Goal: Information Seeking & Learning: Learn about a topic

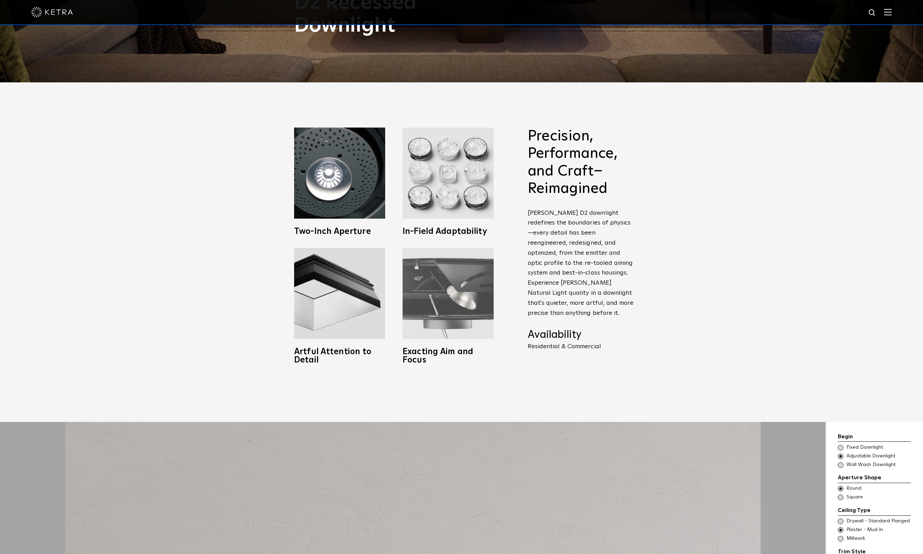
scroll to position [472, 0]
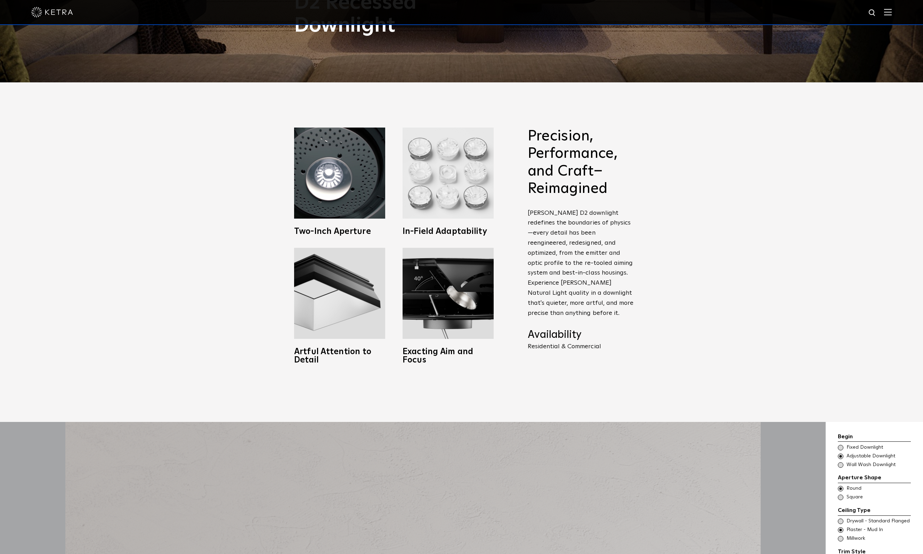
click at [445, 172] on img at bounding box center [448, 173] width 91 height 91
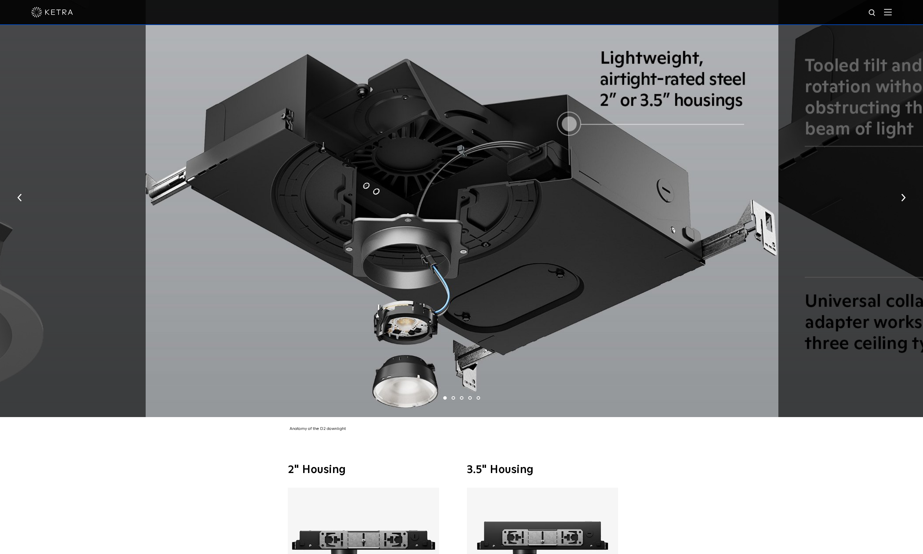
scroll to position [1771, 0]
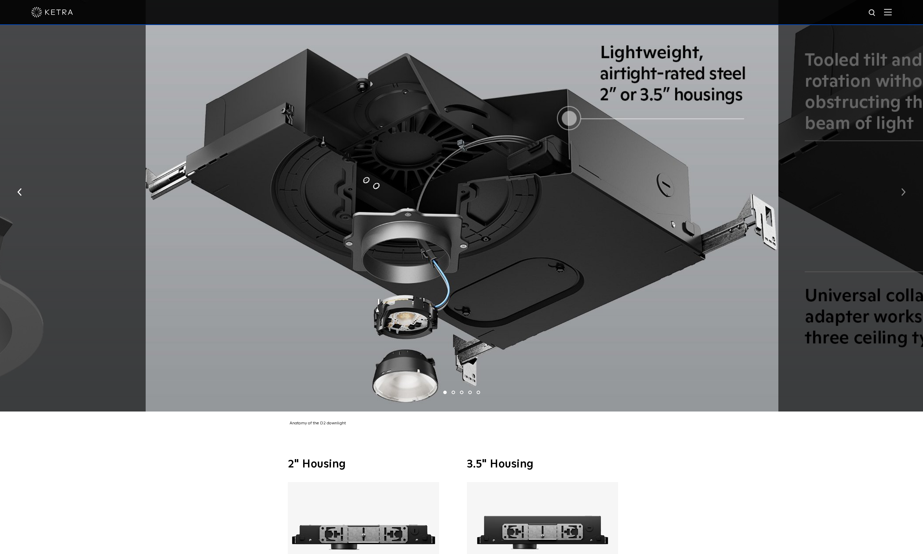
click at [905, 188] on img "button" at bounding box center [904, 192] width 5 height 8
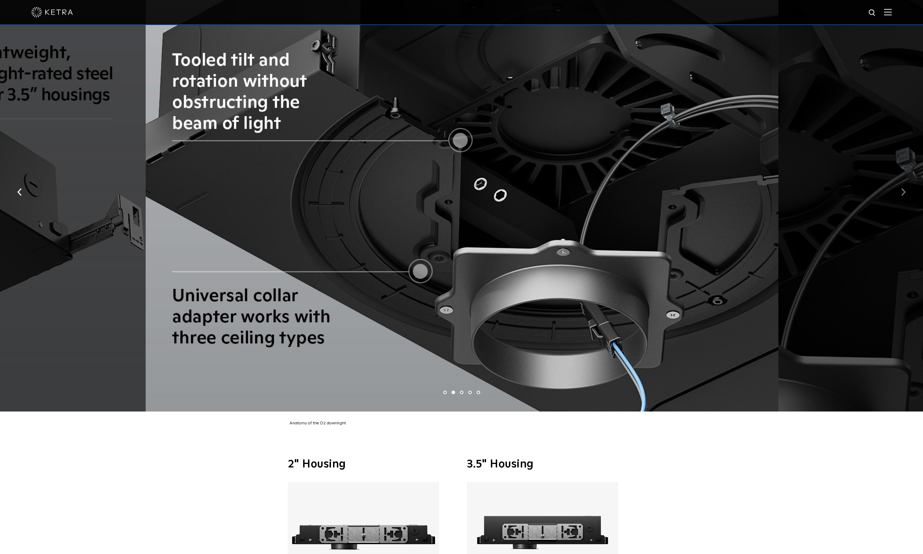
click at [905, 188] on img "button" at bounding box center [904, 192] width 5 height 8
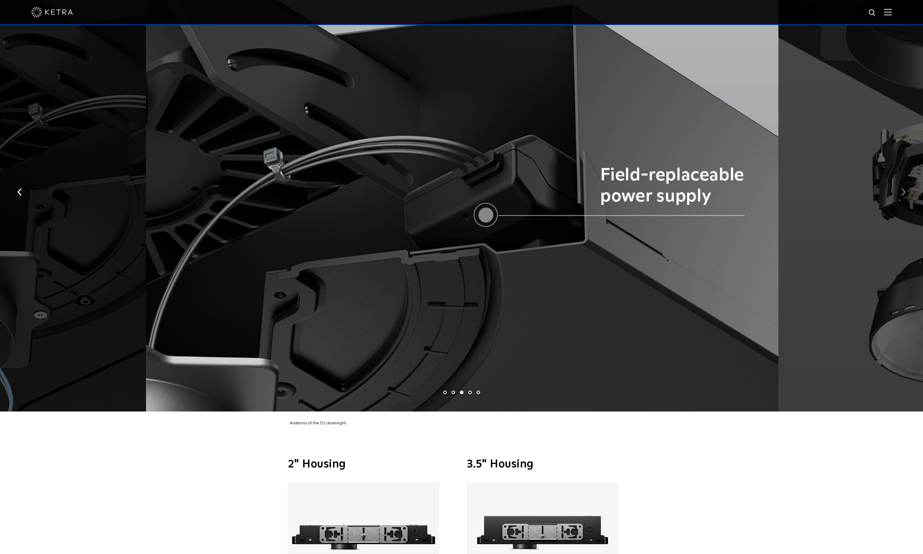
click at [905, 188] on img "button" at bounding box center [904, 192] width 5 height 8
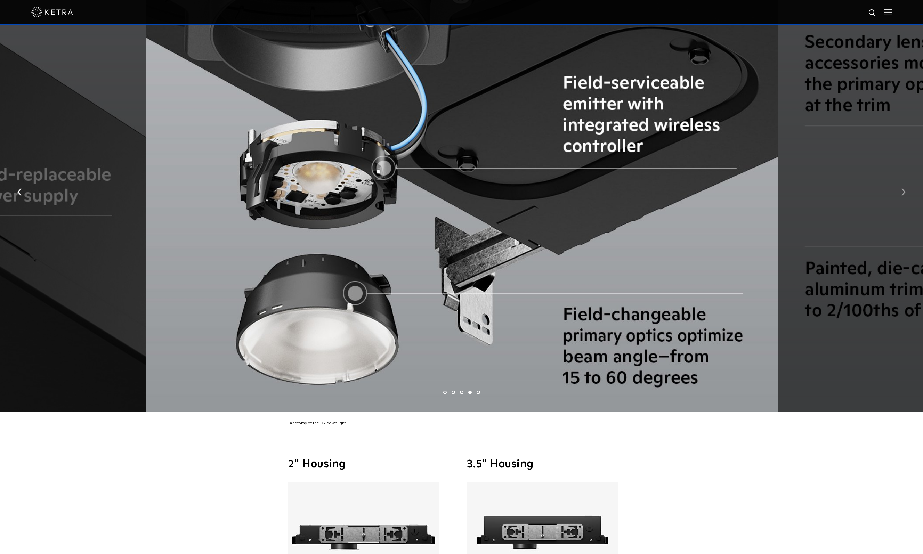
click at [905, 188] on img "button" at bounding box center [904, 192] width 5 height 8
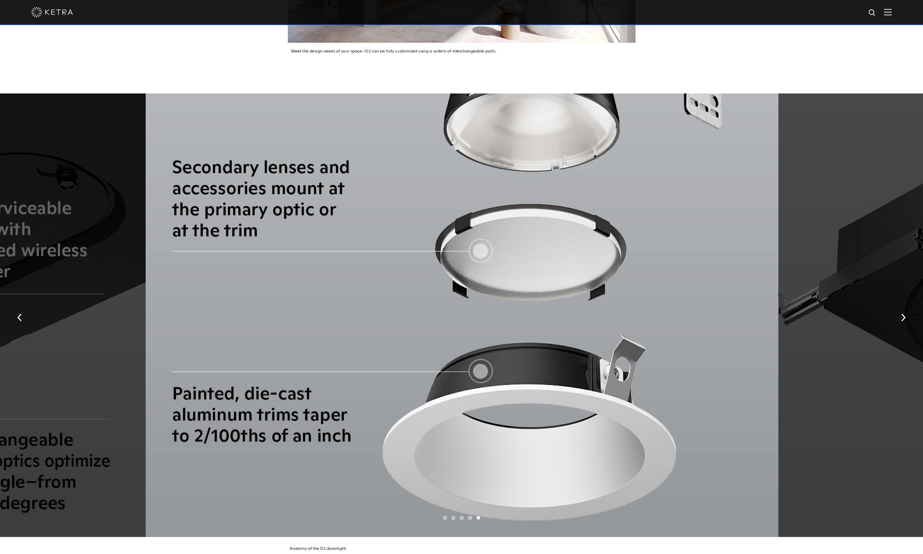
scroll to position [1651, 0]
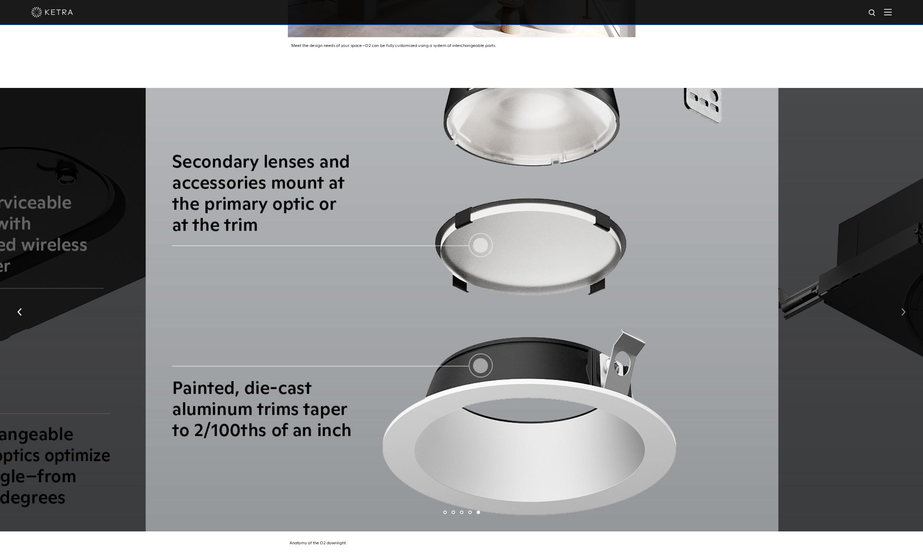
click at [904, 308] on img "button" at bounding box center [904, 312] width 5 height 8
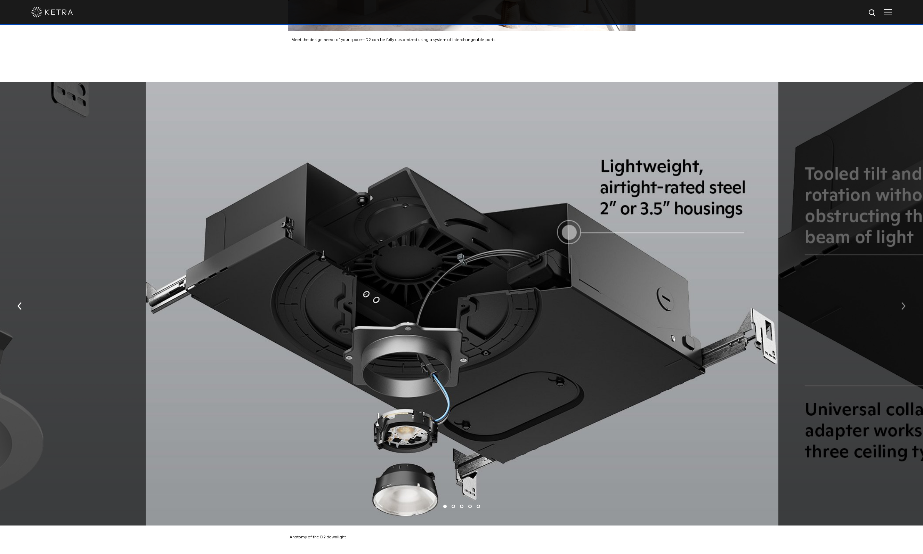
scroll to position [1663, 0]
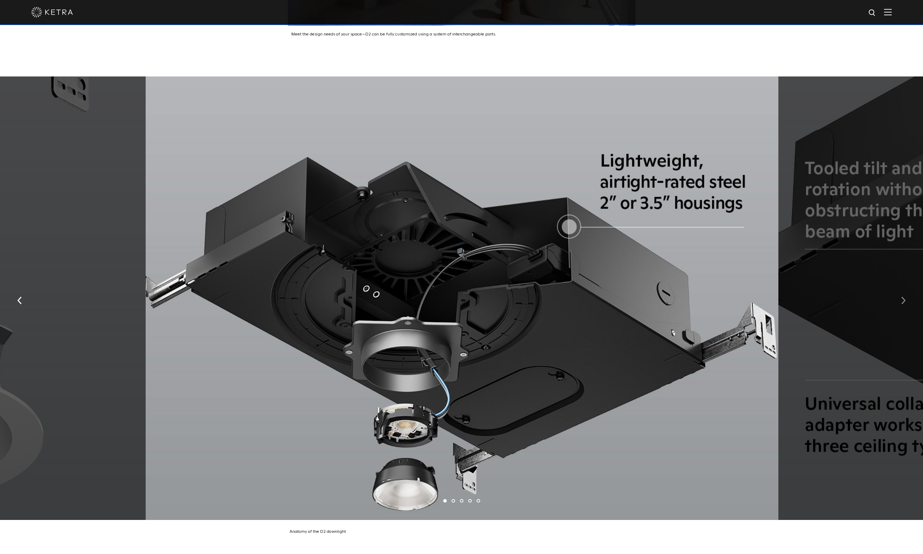
click at [904, 299] on button "button" at bounding box center [903, 300] width 15 height 24
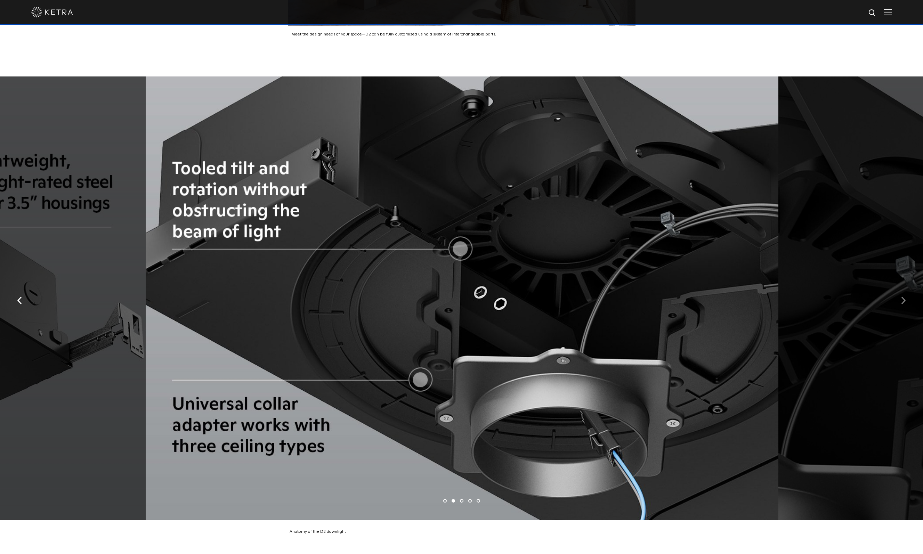
click at [904, 298] on button "button" at bounding box center [903, 300] width 15 height 24
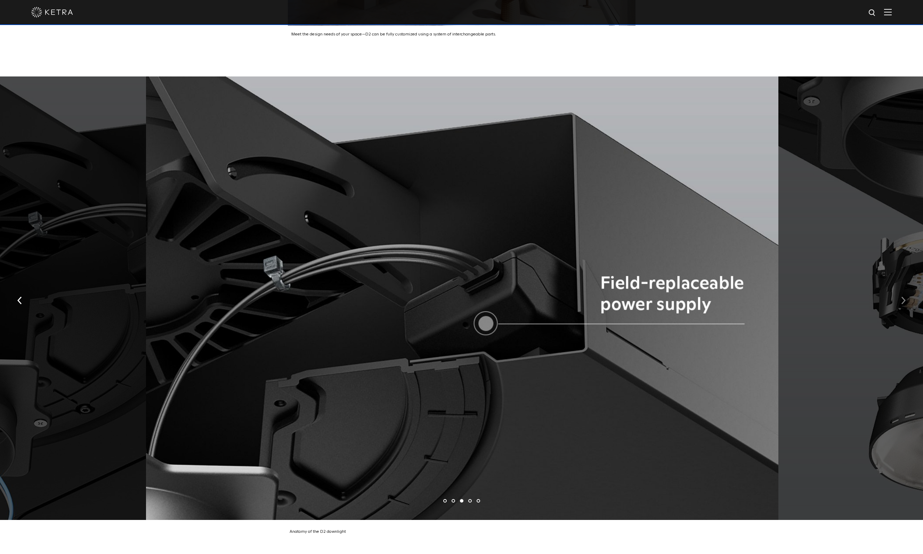
click at [904, 298] on button "button" at bounding box center [903, 300] width 15 height 24
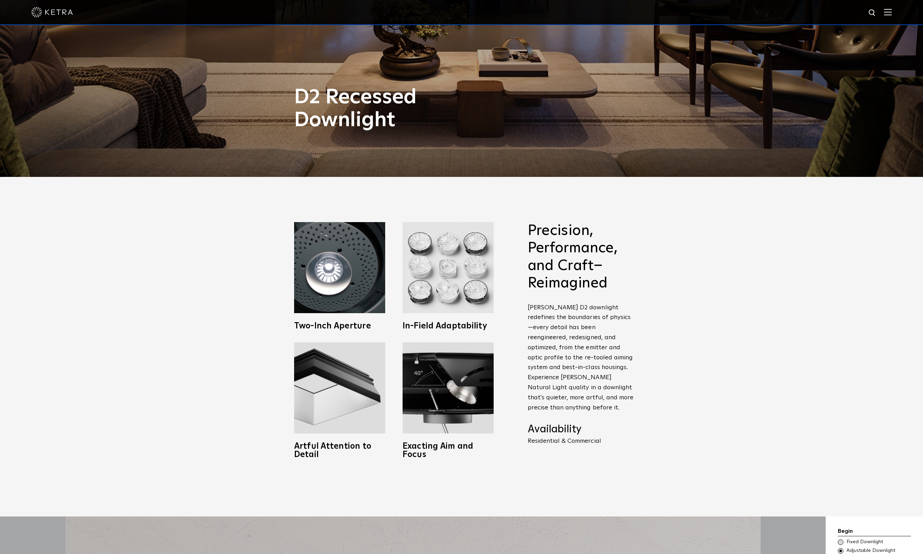
scroll to position [383, 0]
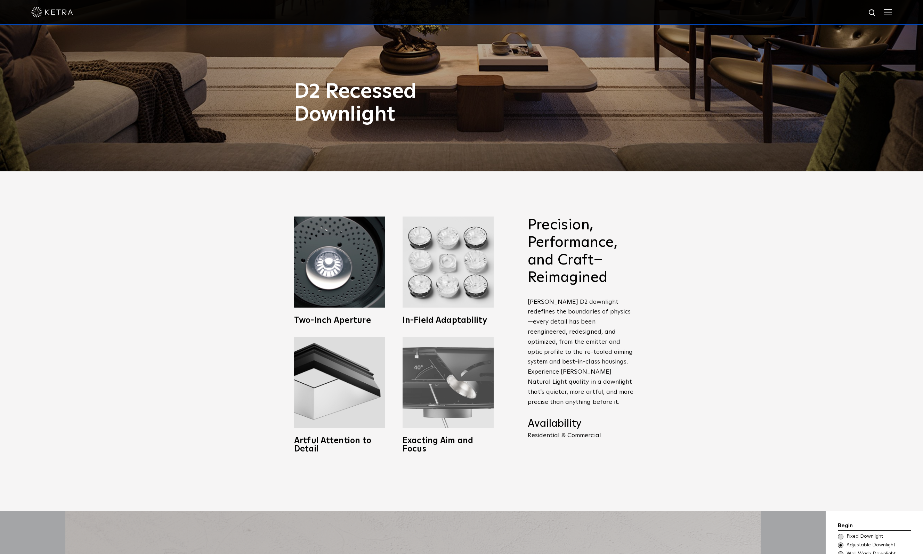
click at [465, 403] on img at bounding box center [448, 382] width 91 height 91
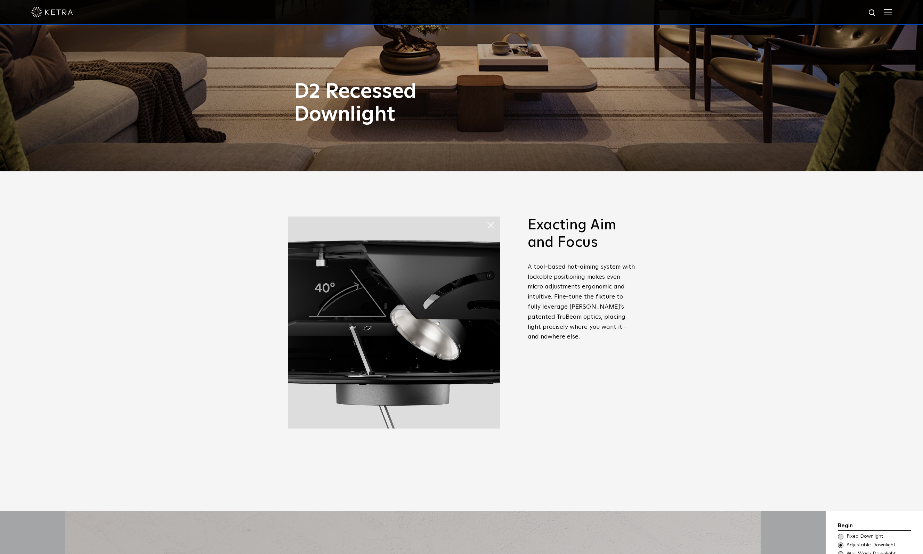
click at [203, 334] on div "Precision, Performance, and Craft–Reimagined [PERSON_NAME] D2 downlight redefin…" at bounding box center [461, 341] width 923 height 340
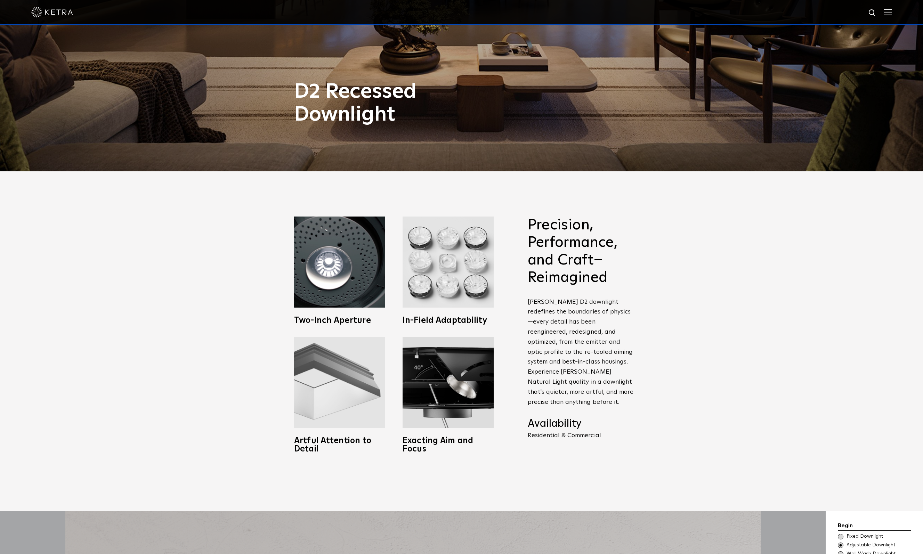
click at [309, 395] on img at bounding box center [339, 382] width 91 height 91
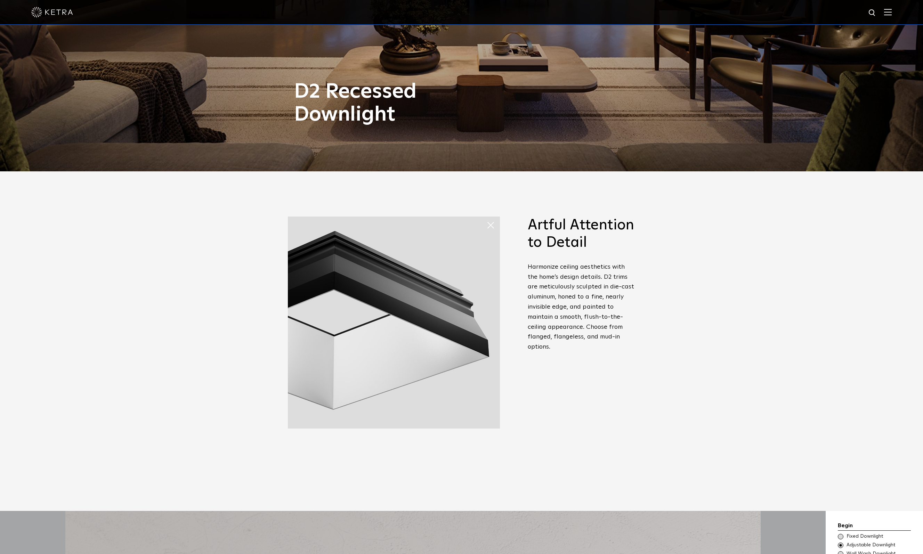
click at [223, 366] on div "Precision, Performance, and Craft–Reimagined [PERSON_NAME] D2 downlight redefin…" at bounding box center [461, 341] width 923 height 340
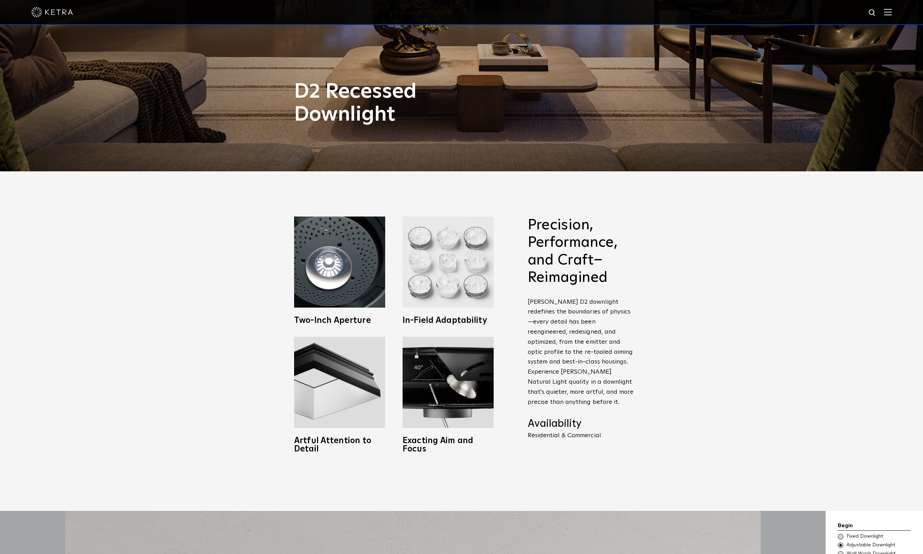
click at [445, 259] on img at bounding box center [448, 262] width 91 height 91
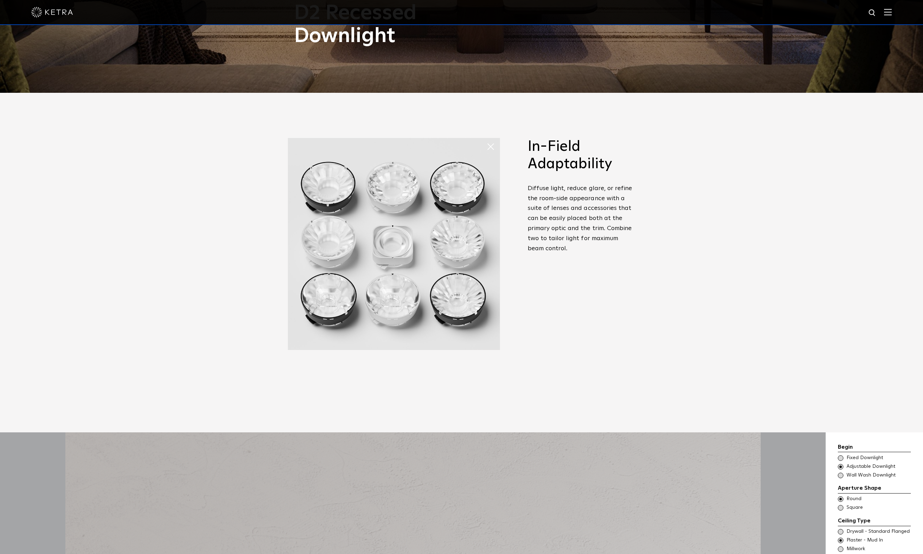
scroll to position [512, 0]
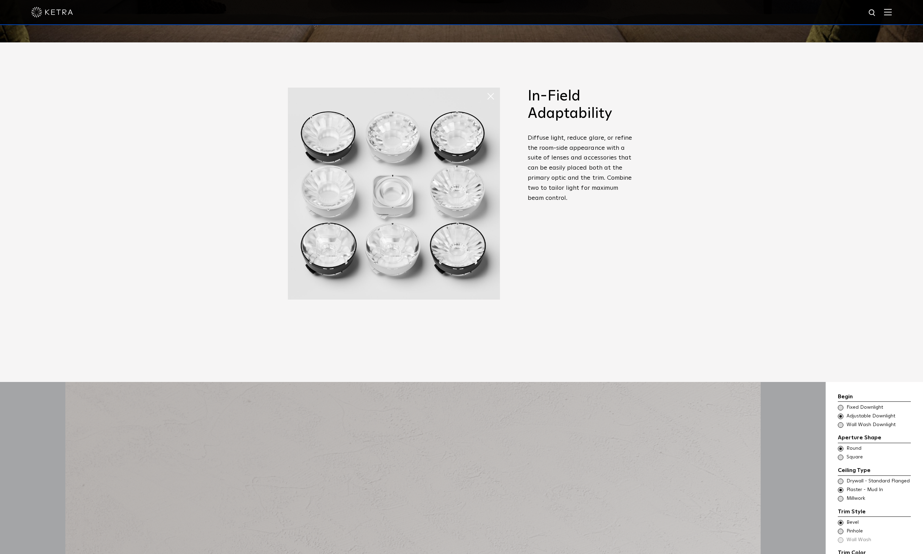
click at [414, 194] on img at bounding box center [394, 194] width 212 height 212
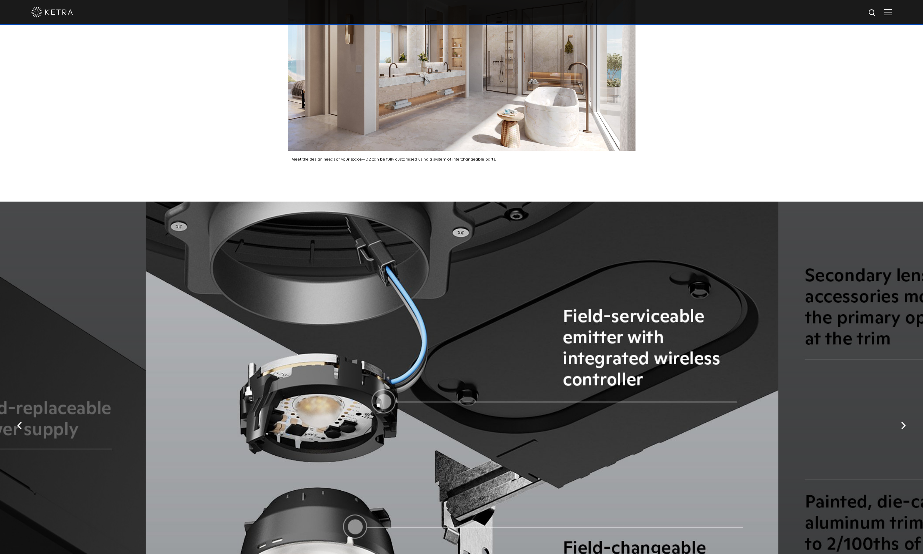
scroll to position [1599, 0]
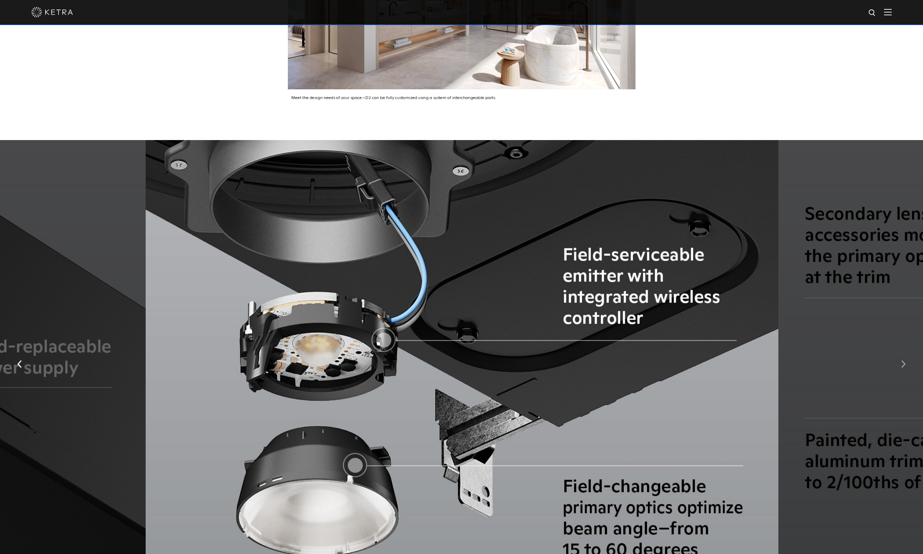
click at [905, 360] on img "button" at bounding box center [904, 364] width 5 height 8
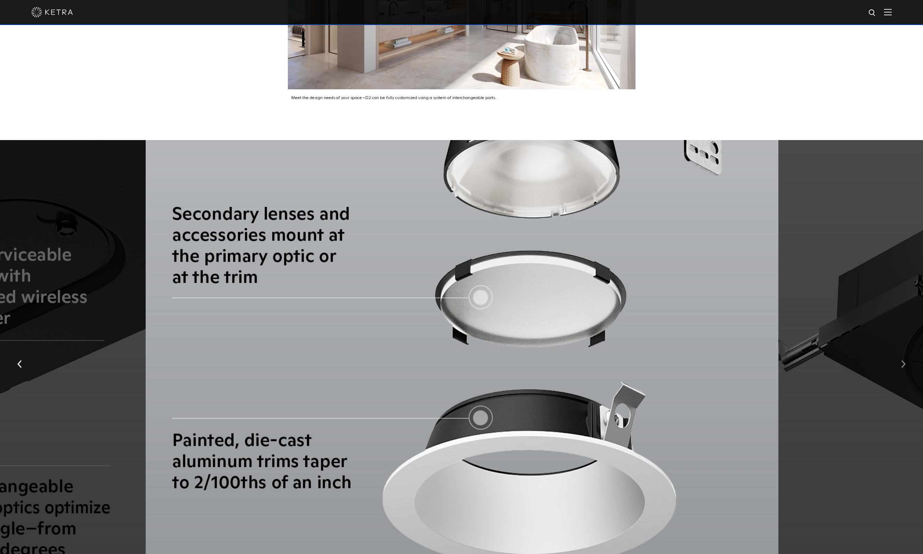
click at [905, 360] on img "button" at bounding box center [904, 364] width 5 height 8
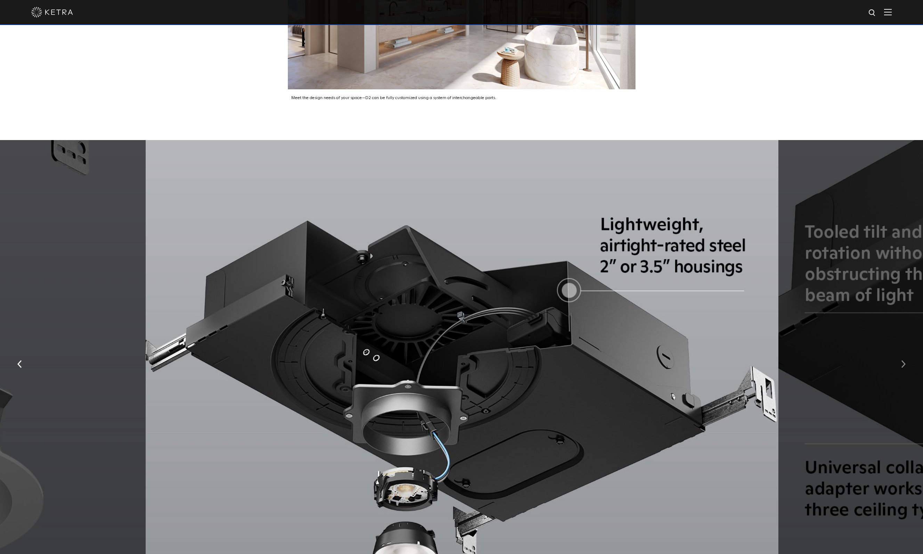
click at [905, 360] on img "button" at bounding box center [904, 364] width 5 height 8
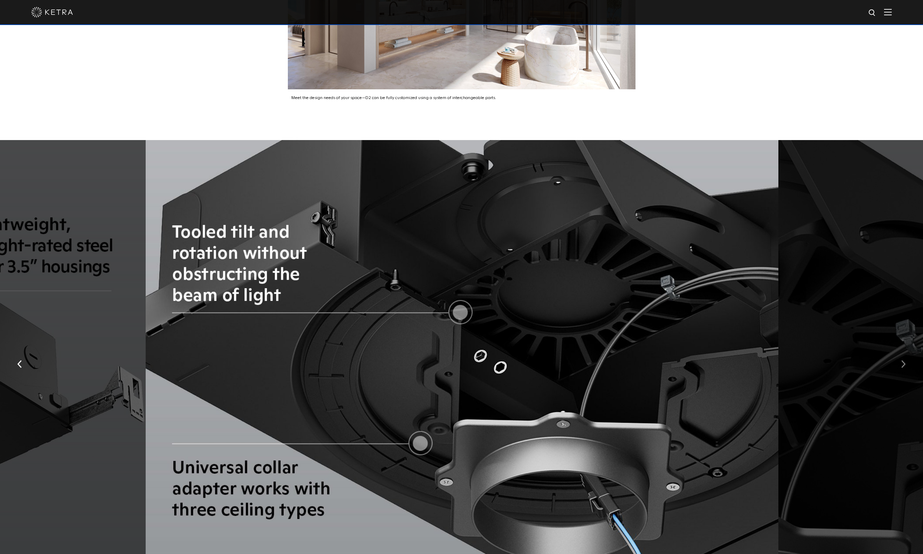
click at [905, 360] on img "button" at bounding box center [904, 364] width 5 height 8
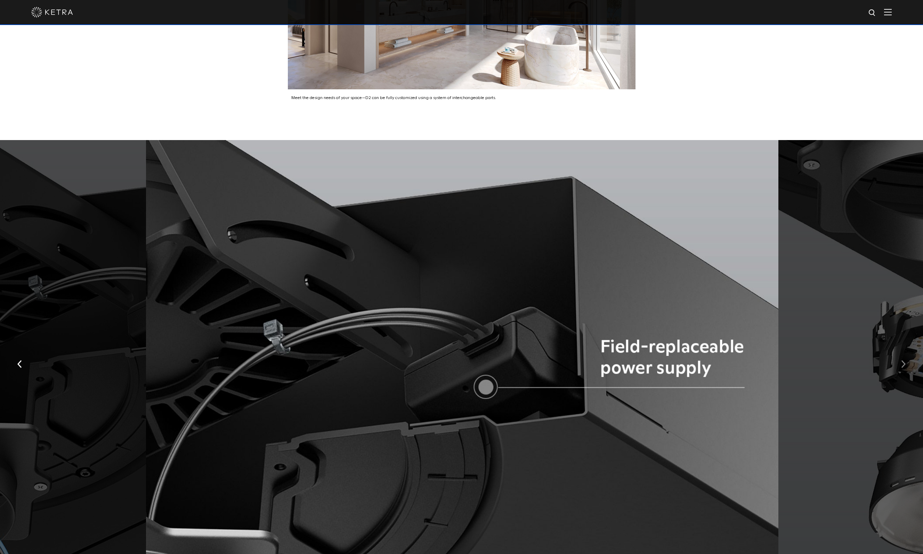
click at [905, 360] on img "button" at bounding box center [904, 364] width 5 height 8
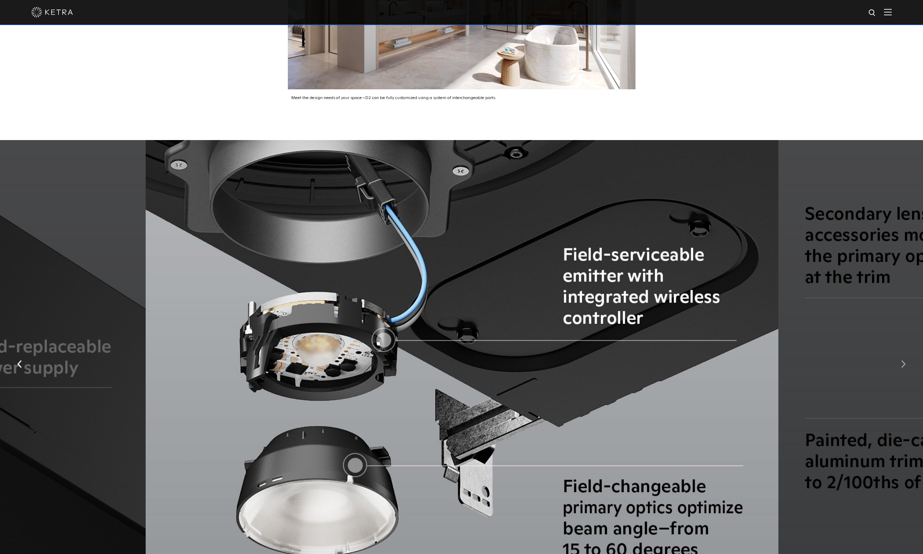
click at [905, 360] on img "button" at bounding box center [904, 364] width 5 height 8
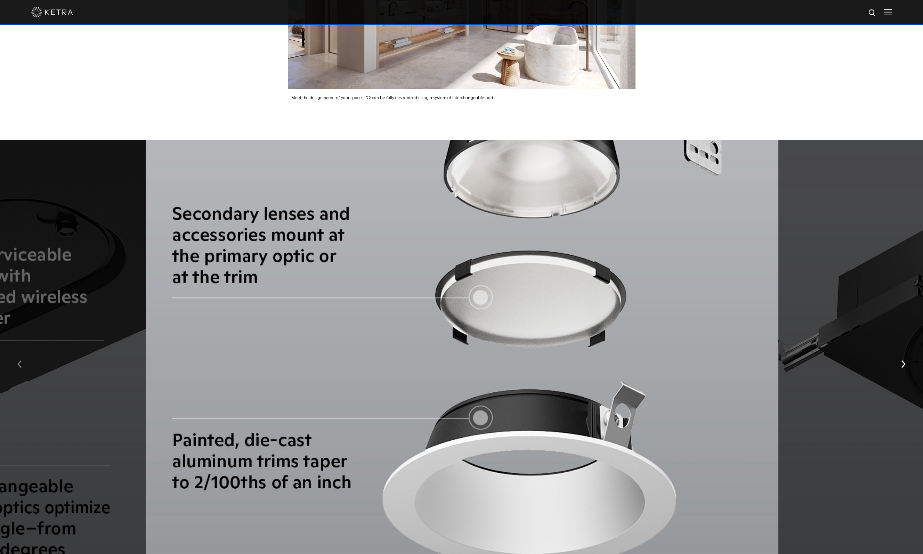
click at [18, 360] on img "button" at bounding box center [19, 364] width 5 height 8
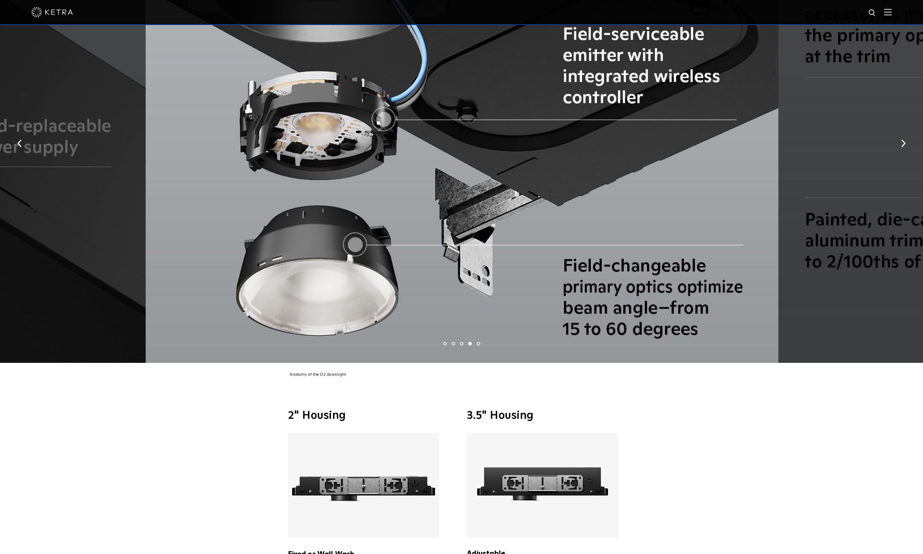
scroll to position [1654, 0]
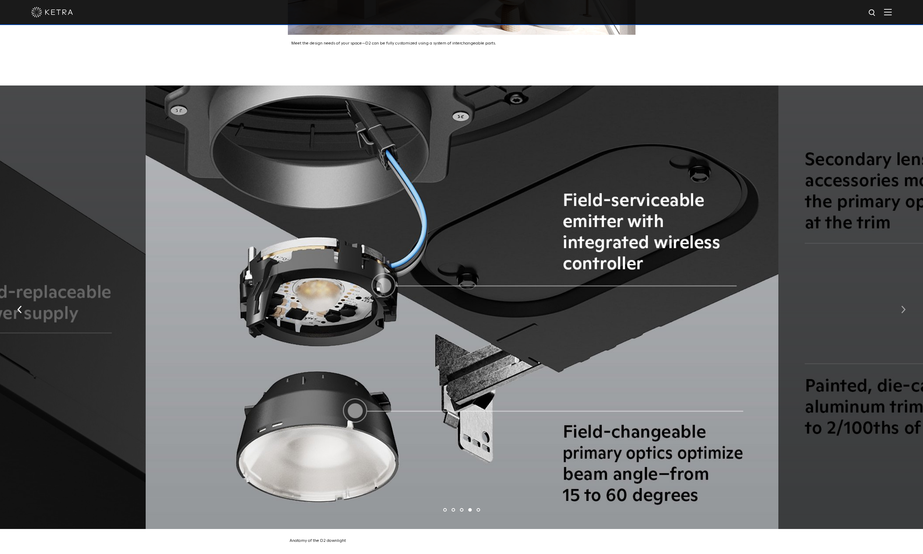
click at [908, 297] on button "button" at bounding box center [903, 309] width 15 height 24
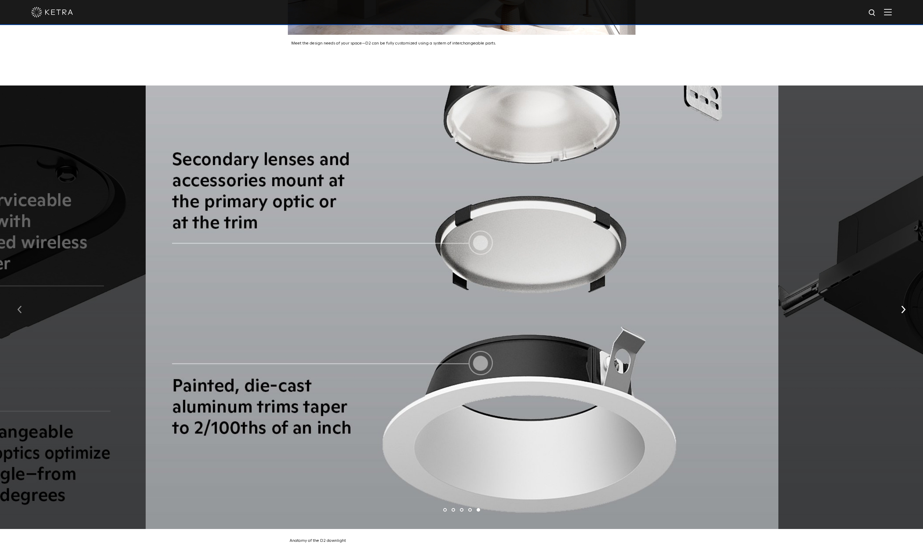
click at [22, 306] on img "button" at bounding box center [19, 310] width 5 height 8
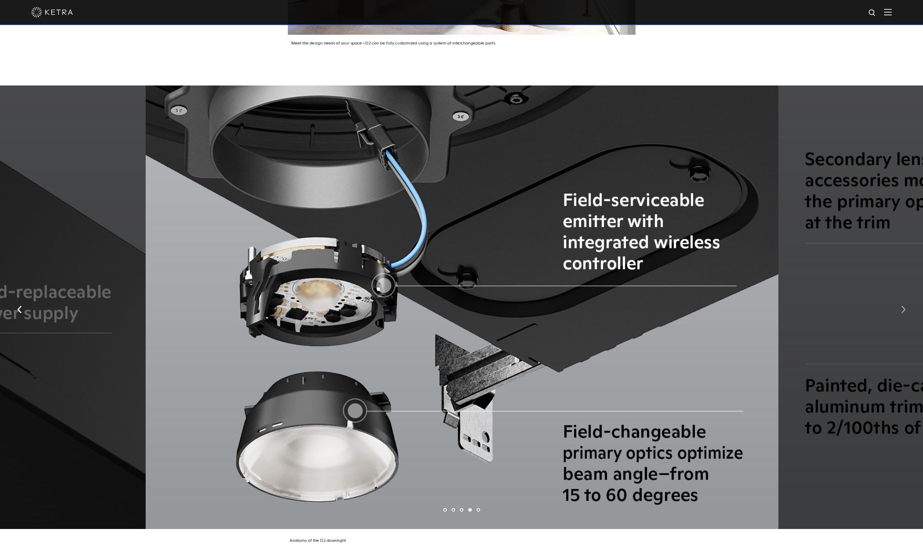
click at [899, 301] on button "button" at bounding box center [903, 309] width 15 height 24
